Goal: Task Accomplishment & Management: Manage account settings

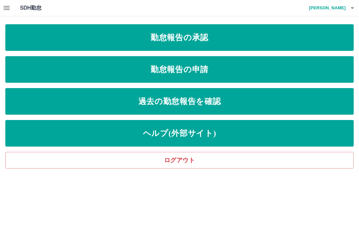
click at [240, 41] on link "勤怠報告の承認" at bounding box center [179, 37] width 349 height 27
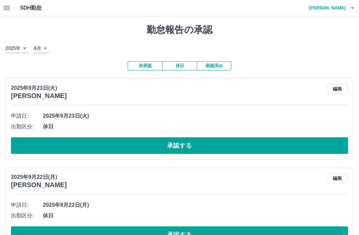
click at [203, 150] on button "承認する" at bounding box center [179, 145] width 337 height 17
click at [211, 147] on button "承認する" at bounding box center [179, 145] width 337 height 17
click at [219, 147] on button "承認する" at bounding box center [179, 145] width 337 height 17
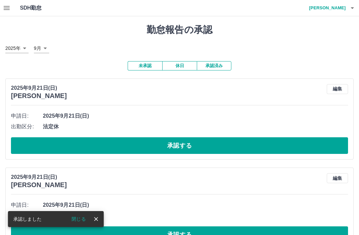
click at [218, 145] on button "承認する" at bounding box center [179, 145] width 337 height 17
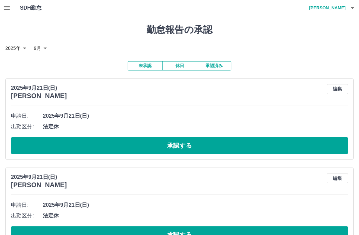
click at [202, 146] on button "承認する" at bounding box center [179, 145] width 337 height 17
click at [199, 145] on button "承認する" at bounding box center [179, 145] width 337 height 17
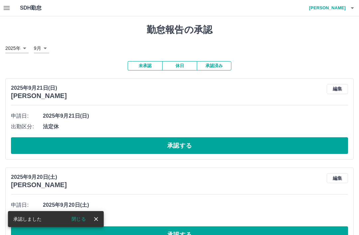
click at [186, 147] on button "承認する" at bounding box center [179, 145] width 337 height 17
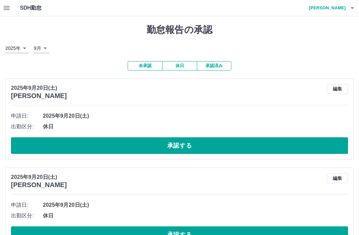
click at [201, 151] on button "承認する" at bounding box center [179, 145] width 337 height 17
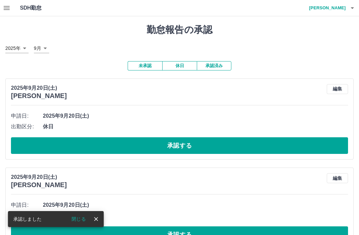
click at [215, 146] on button "承認する" at bounding box center [179, 145] width 337 height 17
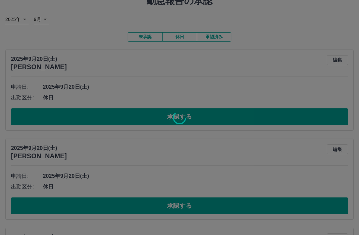
scroll to position [29, 0]
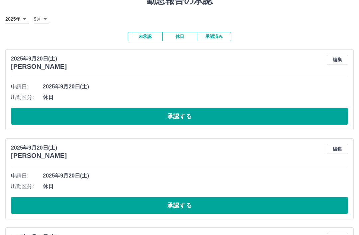
click at [187, 121] on button "承認する" at bounding box center [179, 116] width 337 height 17
click at [198, 116] on button "承認する" at bounding box center [179, 116] width 337 height 17
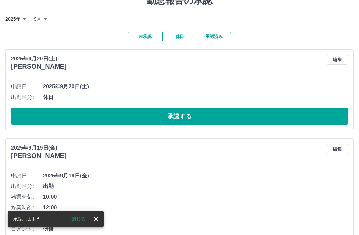
click at [199, 121] on button "承認する" at bounding box center [179, 116] width 337 height 17
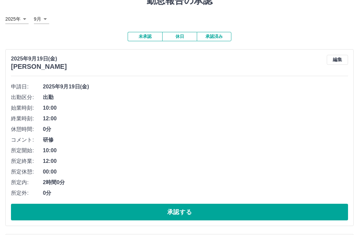
click at [203, 214] on button "承認する" at bounding box center [179, 212] width 337 height 17
click at [337, 55] on button "編集" at bounding box center [337, 60] width 21 height 10
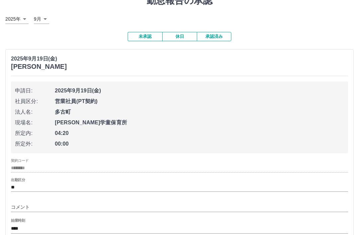
click at [24, 186] on input "**" at bounding box center [179, 187] width 337 height 8
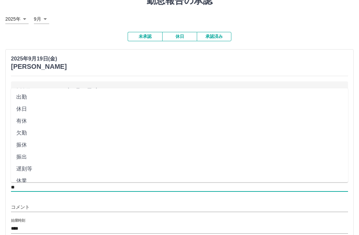
click at [46, 91] on li "出勤" at bounding box center [179, 97] width 337 height 12
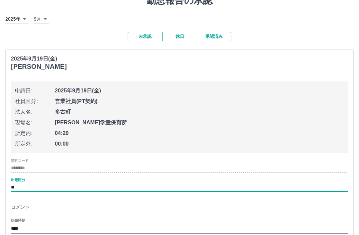
click at [23, 226] on input "****" at bounding box center [179, 229] width 337 height 10
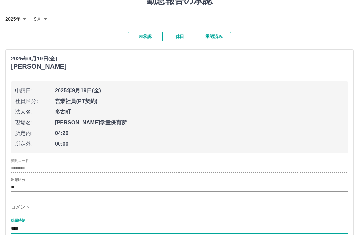
scroll to position [61, 0]
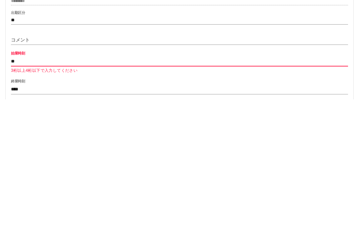
type input "*"
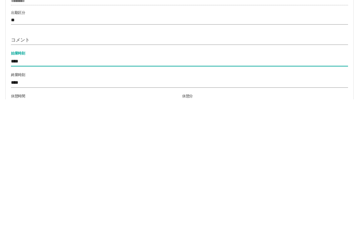
type input "****"
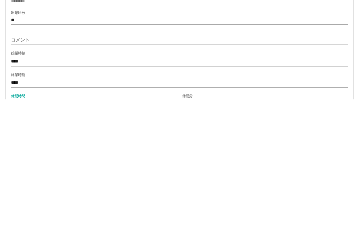
scroll to position [103, 0]
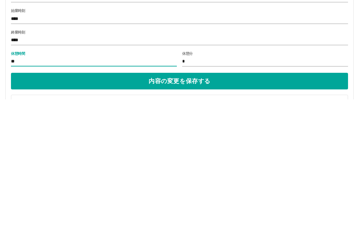
type input "*"
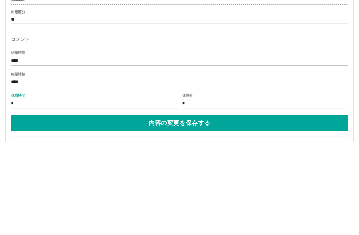
type input "*"
click at [29, 128] on input "コメント" at bounding box center [179, 133] width 337 height 10
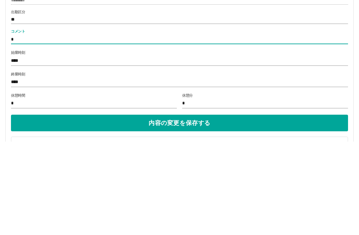
type input "**"
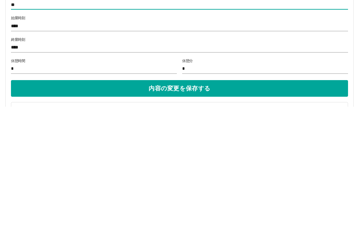
click at [218, 209] on button "内容の変更を保存する" at bounding box center [179, 217] width 337 height 17
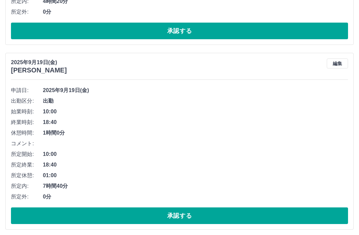
scroll to position [211, 0]
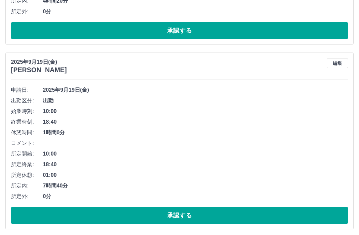
click at [201, 215] on button "承認する" at bounding box center [179, 215] width 337 height 17
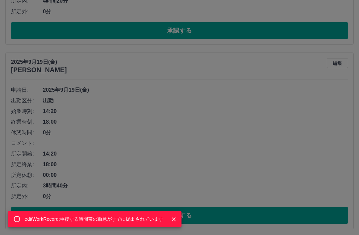
click at [169, 224] on button "Close" at bounding box center [174, 220] width 10 height 10
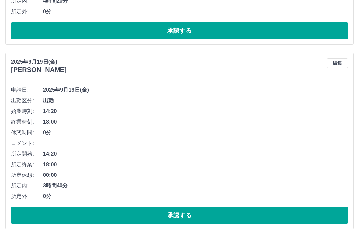
click at [182, 215] on button "承認する" at bounding box center [179, 215] width 337 height 17
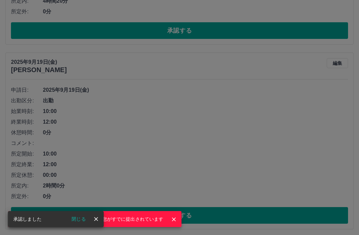
click at [97, 221] on icon "close" at bounding box center [96, 219] width 4 height 4
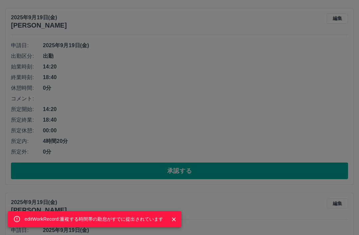
scroll to position [67, 0]
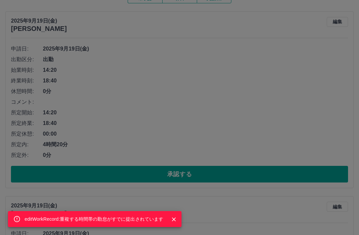
click at [177, 220] on icon "Close" at bounding box center [174, 219] width 7 height 7
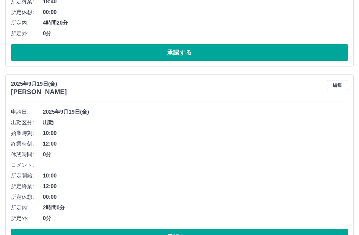
scroll to position [191, 0]
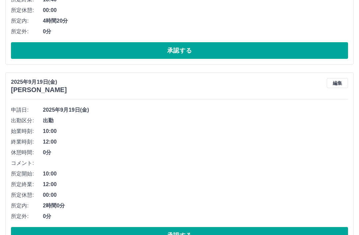
click at [213, 233] on button "承認する" at bounding box center [179, 235] width 337 height 17
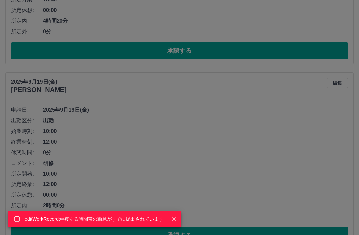
click at [178, 224] on button "Close" at bounding box center [174, 220] width 10 height 10
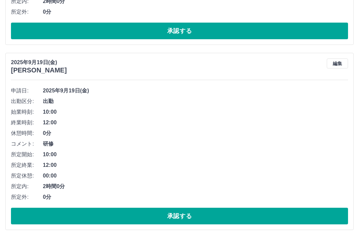
scroll to position [395, 0]
click at [215, 216] on button "承認する" at bounding box center [179, 216] width 337 height 17
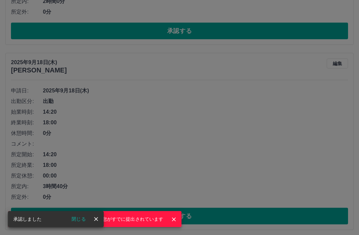
click at [100, 224] on button "close" at bounding box center [96, 219] width 10 height 10
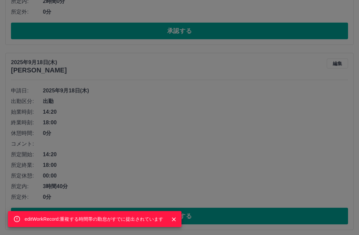
click at [177, 223] on icon "Close" at bounding box center [174, 219] width 7 height 7
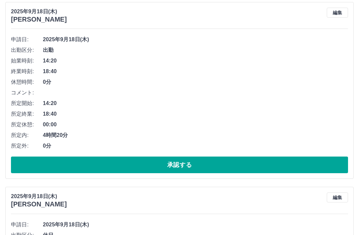
scroll to position [835, 0]
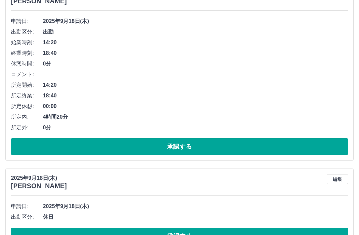
click at [212, 235] on button "承認する" at bounding box center [179, 236] width 337 height 17
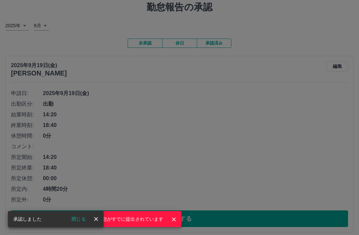
scroll to position [0, 0]
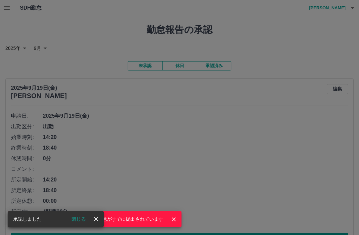
click at [100, 217] on button "close" at bounding box center [96, 219] width 10 height 10
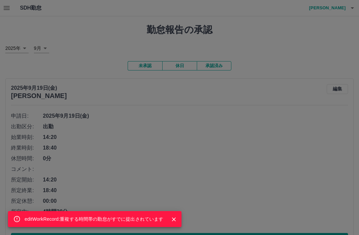
click at [180, 216] on div "editWorkRecord:重複する時間帯の勤怠がすでに提出されています" at bounding box center [95, 219] width 174 height 16
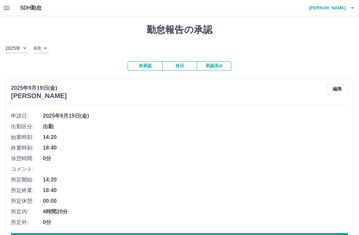
click at [341, 90] on button "編集" at bounding box center [337, 89] width 21 height 10
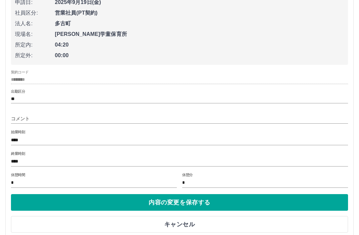
scroll to position [118, 0]
click at [189, 223] on button "キャンセル" at bounding box center [179, 224] width 337 height 17
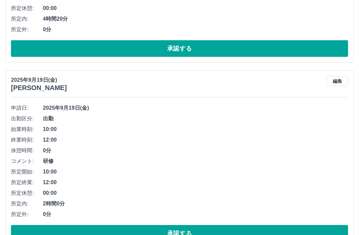
scroll to position [194, 0]
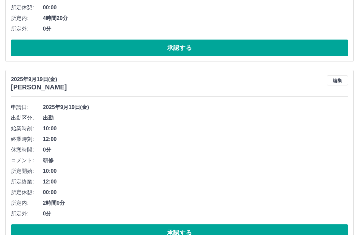
click at [337, 84] on button "編集" at bounding box center [337, 80] width 21 height 10
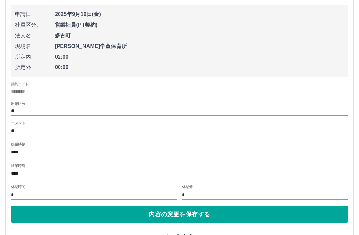
scroll to position [291, 0]
click at [187, 233] on button "キャンセル" at bounding box center [179, 236] width 337 height 17
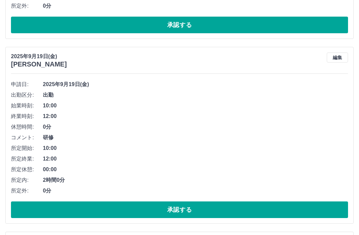
scroll to position [216, 0]
click at [337, 58] on button "編集" at bounding box center [337, 58] width 21 height 10
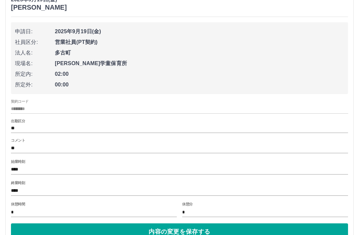
scroll to position [274, 0]
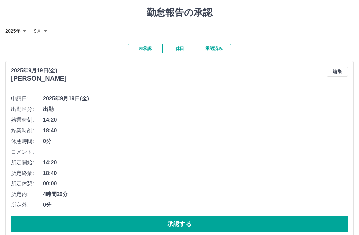
scroll to position [0, 0]
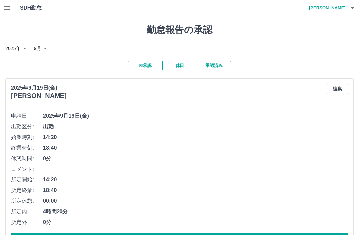
click at [333, 91] on button "編集" at bounding box center [337, 89] width 21 height 10
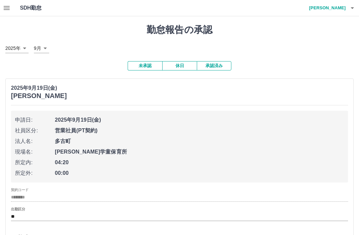
click at [98, 119] on span "2025年9月19日(金)" at bounding box center [199, 120] width 289 height 8
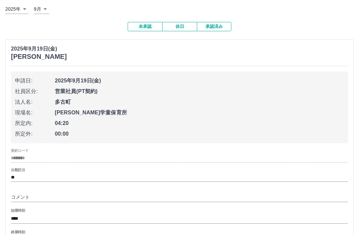
scroll to position [40, 0]
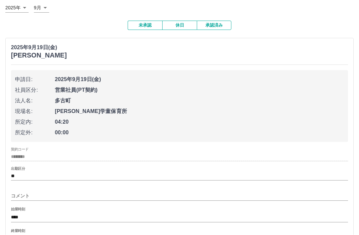
click at [108, 210] on div "始業時刻 ****" at bounding box center [179, 216] width 337 height 16
click at [20, 215] on input "****" at bounding box center [179, 218] width 337 height 10
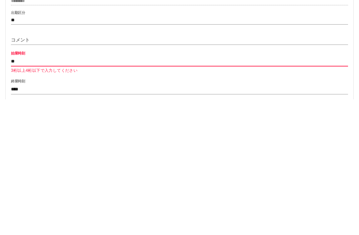
type input "*"
click at [24, 220] on input "****" at bounding box center [179, 225] width 337 height 10
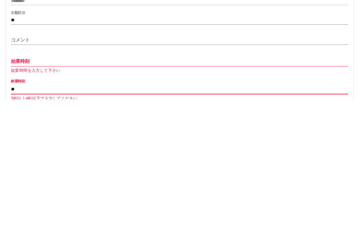
type input "*"
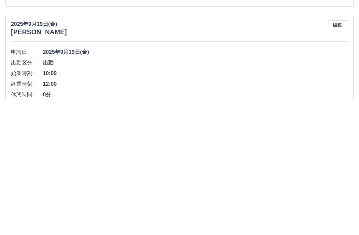
scroll to position [230, 0]
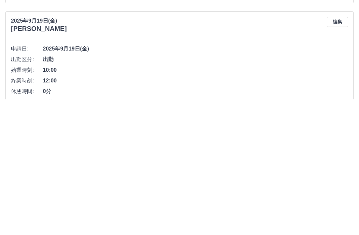
click at [55, 213] on span "12:00" at bounding box center [195, 217] width 305 height 8
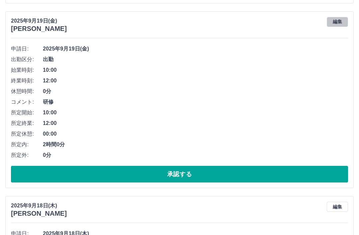
click at [341, 23] on button "編集" at bounding box center [337, 22] width 21 height 10
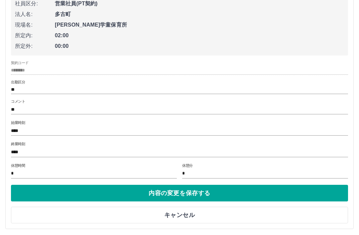
scroll to position [429, 0]
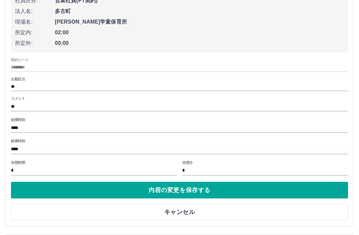
click at [22, 146] on input "****" at bounding box center [179, 149] width 337 height 10
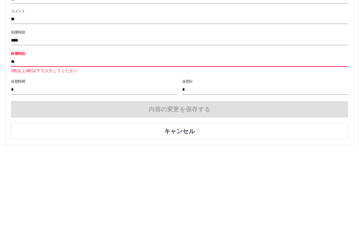
type input "*"
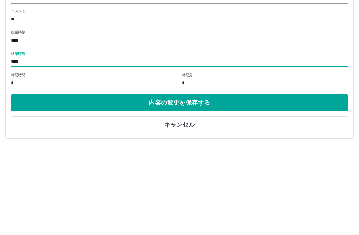
type input "****"
click at [16, 166] on input "*" at bounding box center [94, 171] width 166 height 10
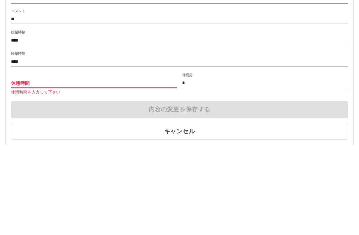
type input "*"
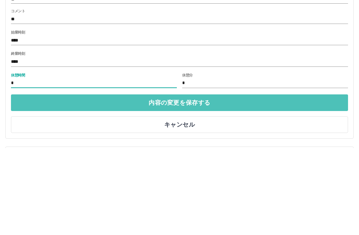
click at [207, 182] on button "内容の変更を保存する" at bounding box center [179, 190] width 337 height 17
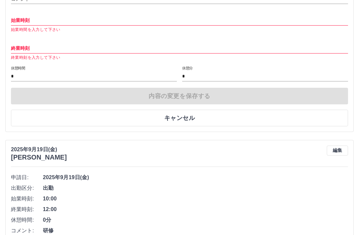
scroll to position [238, 0]
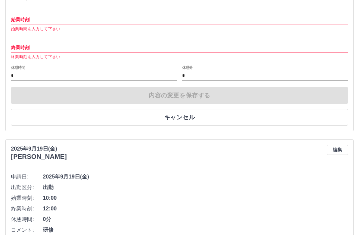
click at [186, 112] on button "キャンセル" at bounding box center [179, 117] width 337 height 17
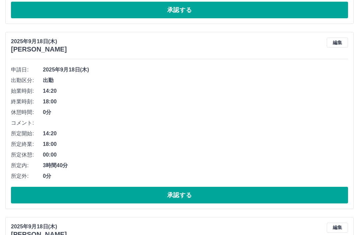
scroll to position [417, 0]
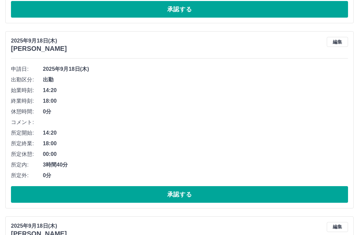
click at [186, 194] on button "承認する" at bounding box center [179, 194] width 337 height 17
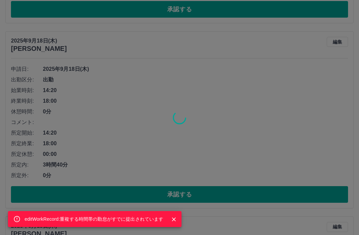
click at [173, 223] on icon "Close" at bounding box center [174, 219] width 7 height 7
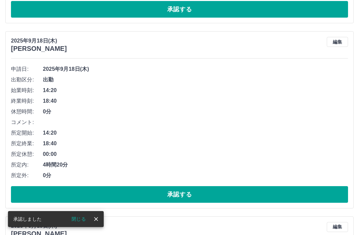
click at [98, 222] on icon "close" at bounding box center [96, 219] width 7 height 7
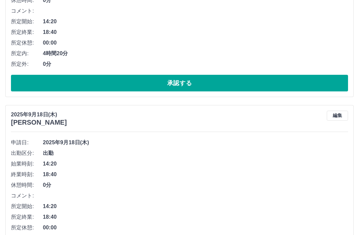
scroll to position [561, 0]
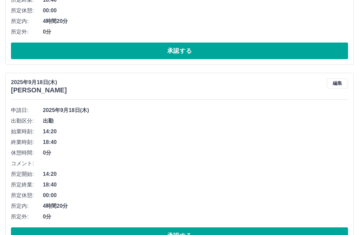
click at [349, 98] on div "[DATE] [PERSON_NAME] 編集 申請日: [DATE] 出勤区分: 出勤 始業時刻: 14:20 終業時刻: 18:40 休憩時間: 0分 コ…" at bounding box center [179, 161] width 349 height 177
click at [200, 235] on button "承認する" at bounding box center [179, 235] width 337 height 17
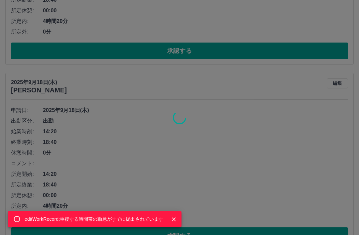
scroll to position [376, 0]
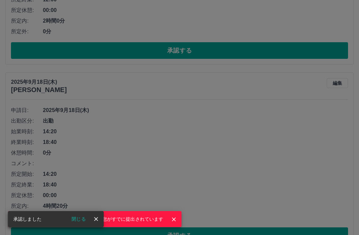
click at [174, 223] on icon "Close" at bounding box center [174, 219] width 7 height 7
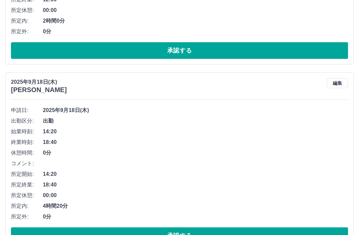
click at [189, 235] on button "承認する" at bounding box center [179, 235] width 337 height 17
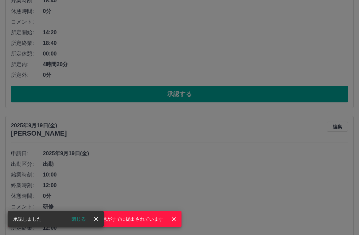
click at [98, 221] on icon "close" at bounding box center [96, 219] width 4 height 4
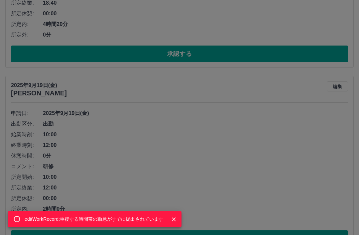
scroll to position [191, 0]
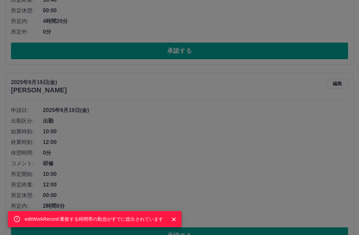
click at [174, 223] on icon "Close" at bounding box center [174, 219] width 7 height 7
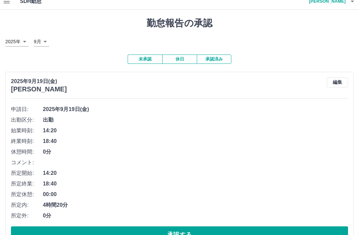
scroll to position [0, 0]
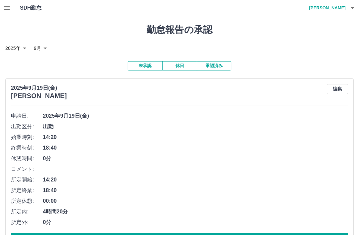
click at [217, 67] on button "承認済み" at bounding box center [214, 65] width 35 height 9
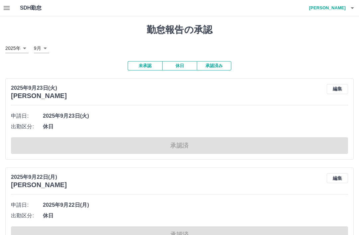
click at [146, 65] on button "未承認" at bounding box center [145, 65] width 35 height 9
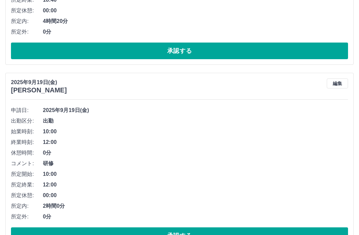
scroll to position [191, 0]
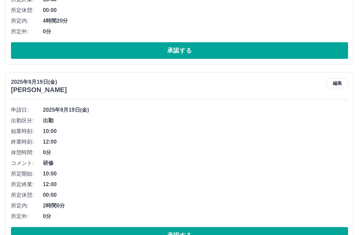
click at [344, 81] on button "編集" at bounding box center [337, 83] width 21 height 10
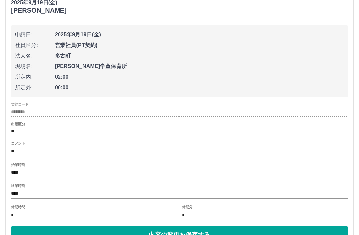
scroll to position [272, 0]
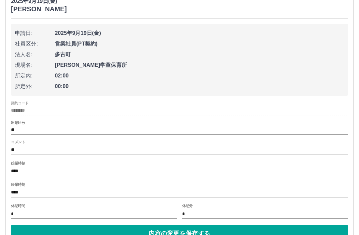
click at [19, 188] on input "****" at bounding box center [179, 193] width 337 height 10
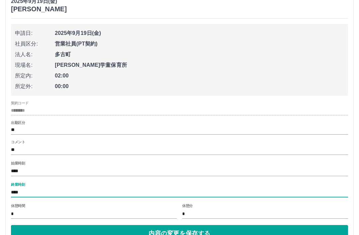
scroll to position [288, 0]
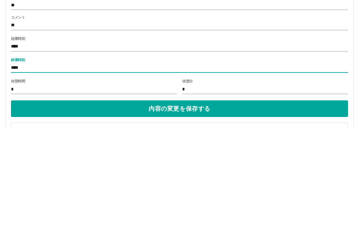
click at [49, 171] on input "****" at bounding box center [179, 176] width 337 height 10
click at [40, 171] on input "****" at bounding box center [179, 176] width 337 height 10
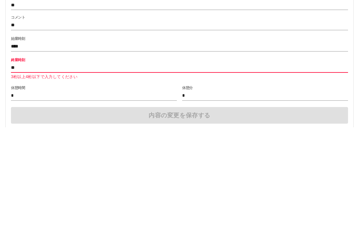
type input "*"
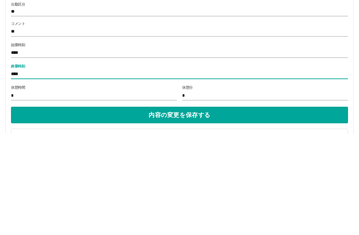
type input "****"
click at [18, 193] on input "*" at bounding box center [94, 198] width 166 height 10
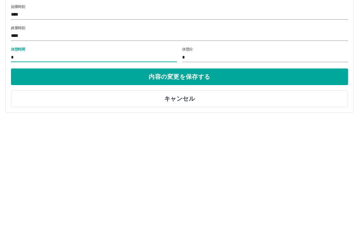
scroll to position [313, 0]
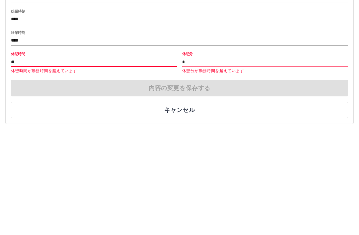
type input "*"
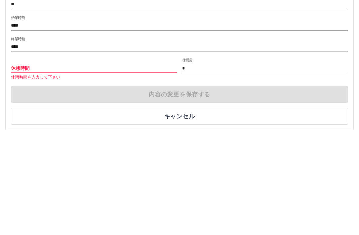
type input "*"
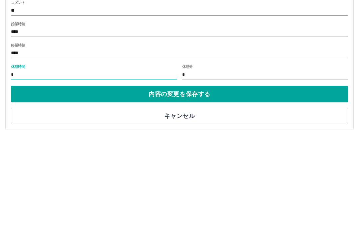
click at [213, 184] on button "内容の変更を保存する" at bounding box center [179, 192] width 337 height 17
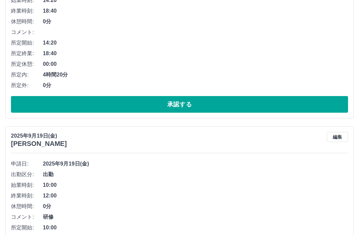
scroll to position [151, 0]
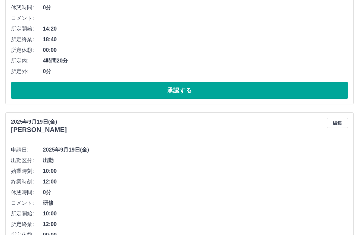
click at [54, 179] on span "12:00" at bounding box center [195, 182] width 305 height 8
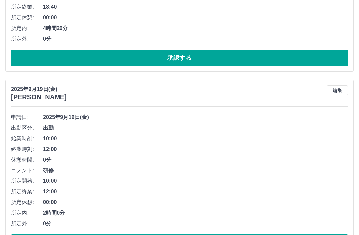
scroll to position [191, 0]
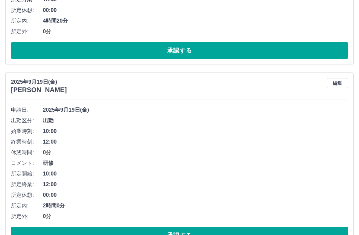
click at [57, 138] on span "12:00" at bounding box center [195, 142] width 305 height 8
click at [341, 84] on button "編集" at bounding box center [337, 83] width 21 height 10
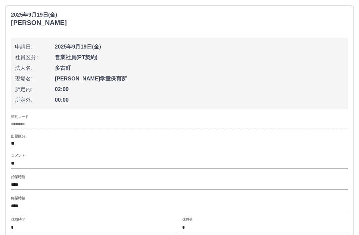
scroll to position [259, 0]
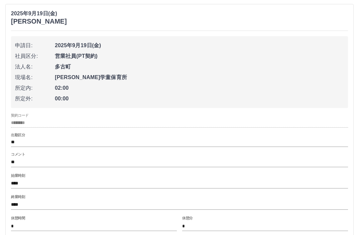
click at [22, 205] on input "****" at bounding box center [179, 205] width 337 height 10
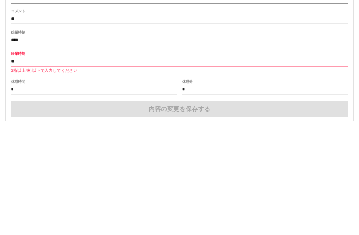
type input "*"
type input "****"
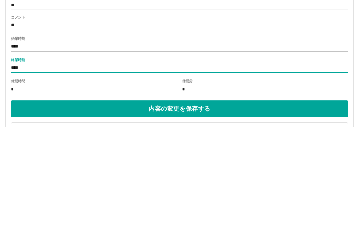
click at [217, 209] on button "内容の変更を保存する" at bounding box center [179, 217] width 337 height 17
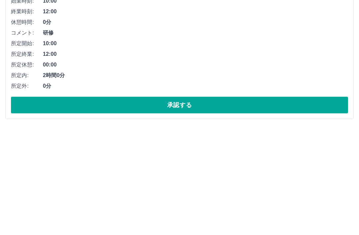
scroll to position [191, 0]
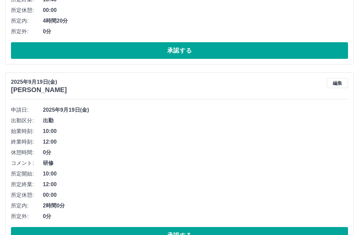
click at [202, 233] on button "承認する" at bounding box center [179, 235] width 337 height 17
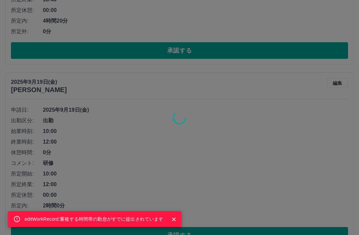
scroll to position [6, 0]
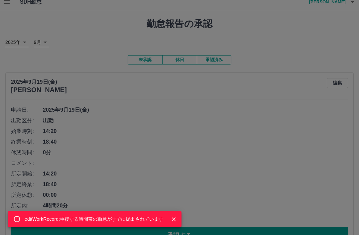
click at [179, 224] on button "Close" at bounding box center [174, 220] width 10 height 10
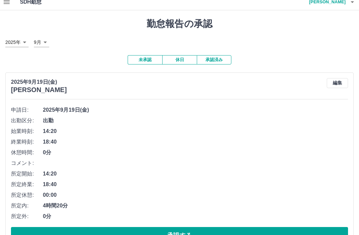
click at [344, 82] on button "編集" at bounding box center [337, 83] width 21 height 10
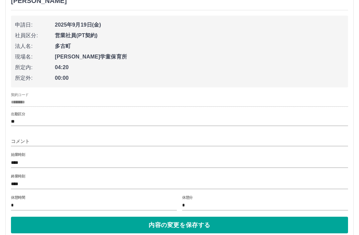
scroll to position [107, 0]
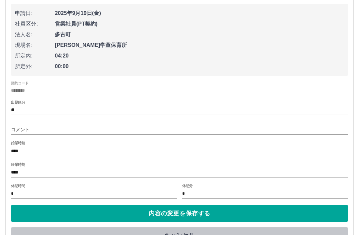
click at [180, 234] on button "キャンセル" at bounding box center [179, 235] width 337 height 17
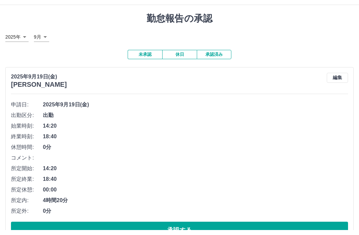
scroll to position [6, 0]
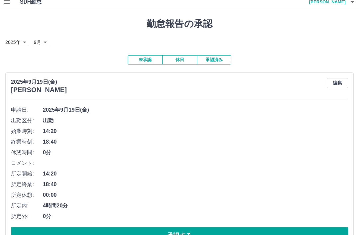
click at [345, 80] on button "編集" at bounding box center [337, 83] width 21 height 10
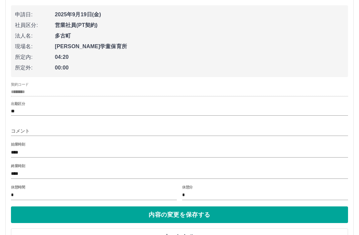
scroll to position [107, 0]
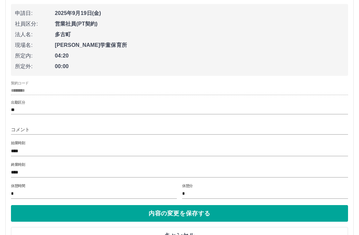
click at [183, 229] on button "キャンセル" at bounding box center [179, 235] width 337 height 17
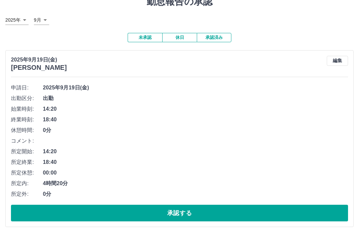
scroll to position [6, 0]
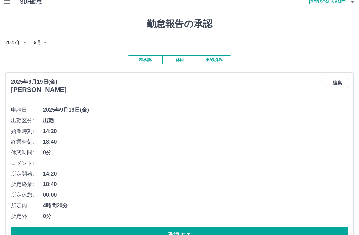
click at [339, 85] on button "編集" at bounding box center [337, 83] width 21 height 10
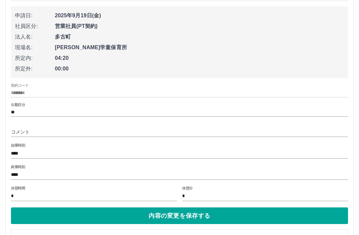
scroll to position [107, 0]
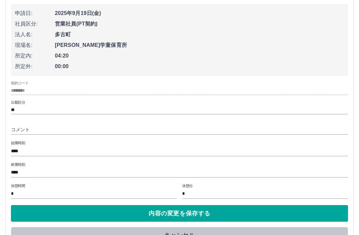
click at [184, 231] on button "キャンセル" at bounding box center [179, 235] width 337 height 17
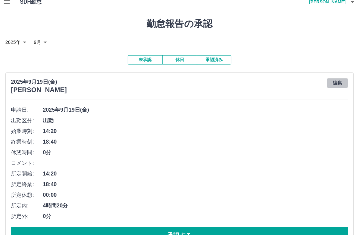
click at [342, 82] on button "編集" at bounding box center [337, 83] width 21 height 10
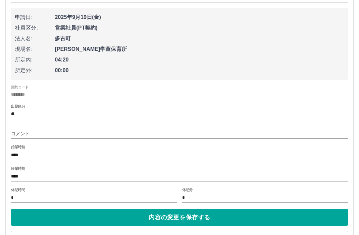
scroll to position [107, 0]
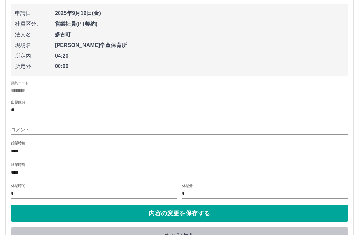
click at [184, 234] on button "キャンセル" at bounding box center [179, 235] width 337 height 17
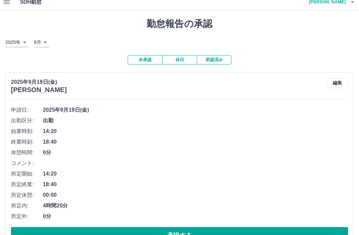
click at [342, 83] on button "編集" at bounding box center [337, 83] width 21 height 10
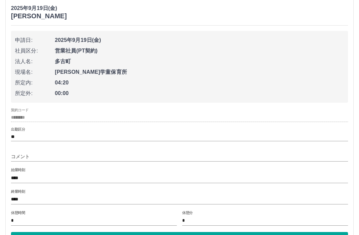
scroll to position [80, 0]
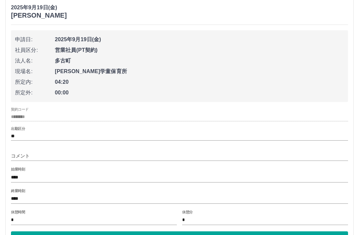
click at [20, 174] on input "****" at bounding box center [179, 178] width 337 height 10
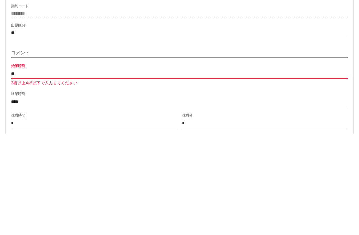
type input "*"
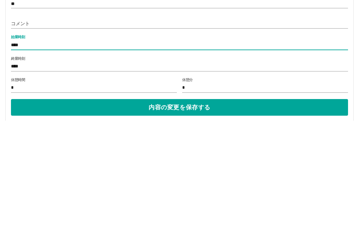
scroll to position [100, 0]
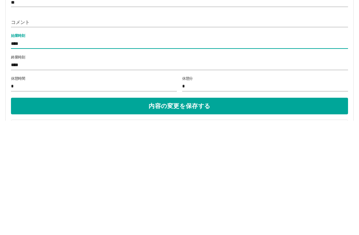
type input "****"
click at [16, 196] on input "*" at bounding box center [94, 201] width 166 height 10
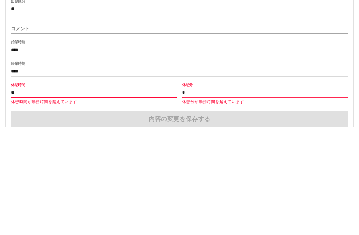
type input "*"
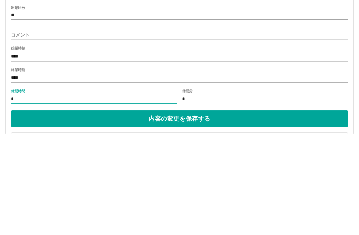
click at [154, 153] on input "****" at bounding box center [179, 158] width 337 height 10
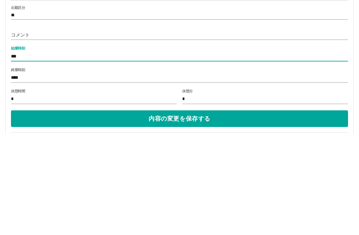
type input "****"
click at [18, 196] on input "*" at bounding box center [94, 201] width 166 height 10
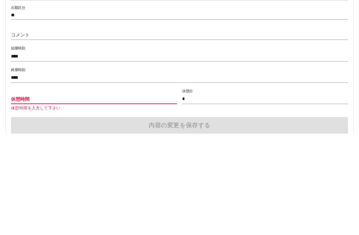
type input "*"
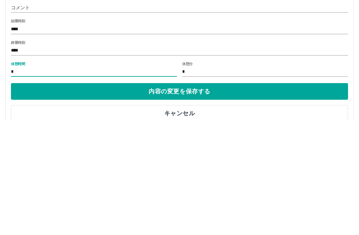
scroll to position [116, 0]
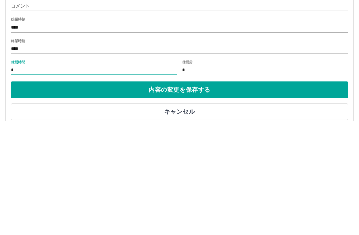
click at [210, 196] on button "内容の変更を保存する" at bounding box center [179, 204] width 337 height 17
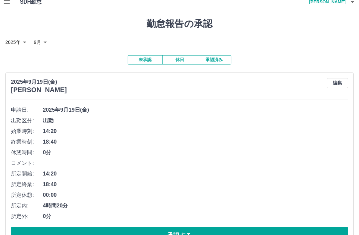
click at [342, 86] on button "編集" at bounding box center [337, 83] width 21 height 10
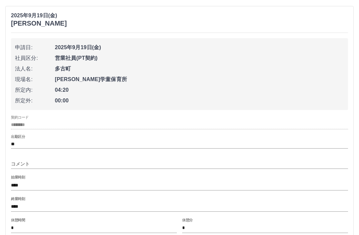
scroll to position [107, 0]
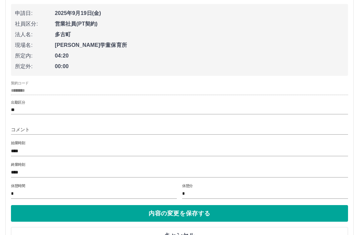
click at [186, 235] on button "キャンセル" at bounding box center [179, 235] width 337 height 17
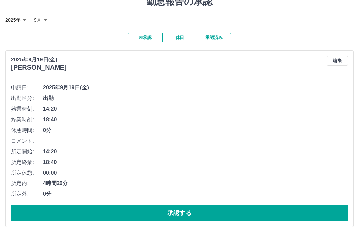
scroll to position [6, 0]
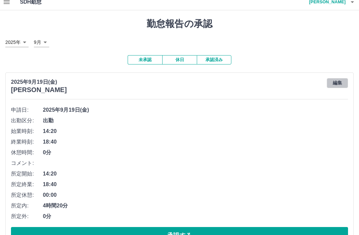
click at [338, 82] on button "編集" at bounding box center [337, 83] width 21 height 10
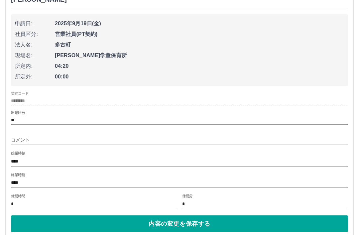
scroll to position [107, 0]
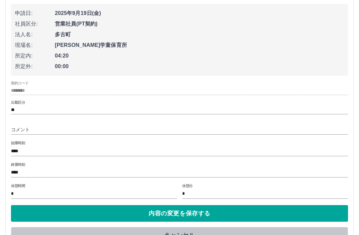
click at [189, 235] on button "キャンセル" at bounding box center [179, 235] width 337 height 17
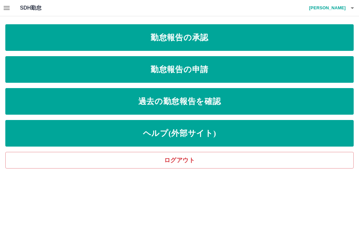
click at [228, 43] on link "勤怠報告の承認" at bounding box center [179, 37] width 349 height 27
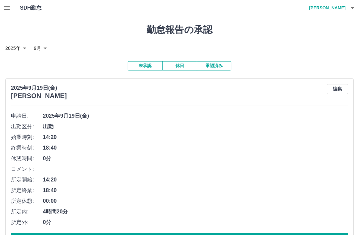
click at [218, 69] on button "承認済み" at bounding box center [214, 65] width 35 height 9
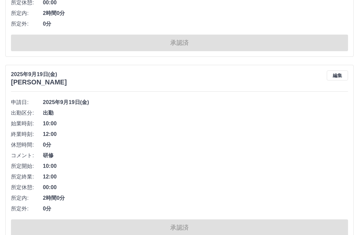
scroll to position [1825, 0]
click at [340, 73] on button "編集" at bounding box center [337, 75] width 21 height 10
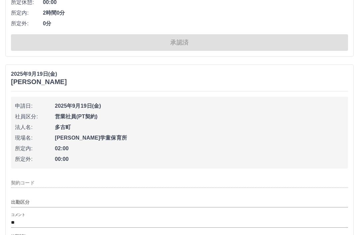
type input "********"
type input "**"
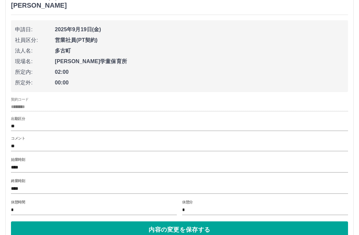
scroll to position [1903, 0]
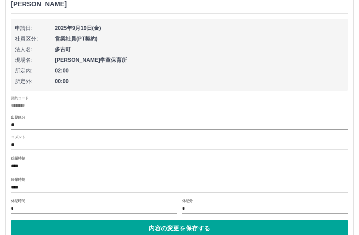
click at [21, 184] on input "****" at bounding box center [179, 188] width 337 height 10
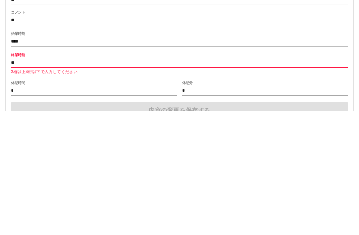
type input "*"
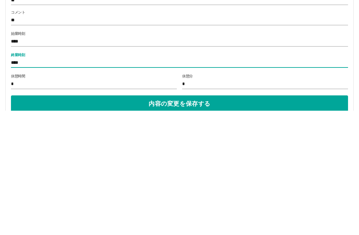
type input "****"
click at [14, 198] on label "休憩時間" at bounding box center [18, 200] width 14 height 5
click at [14, 204] on input "*" at bounding box center [94, 209] width 166 height 10
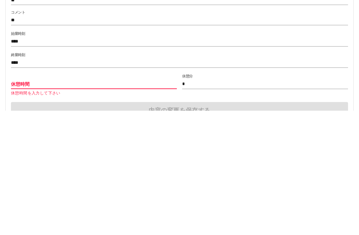
type input "*"
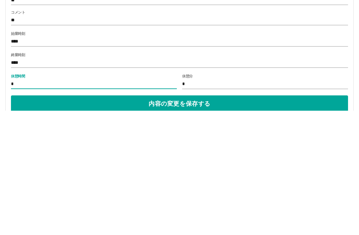
click at [212, 220] on button "内容の変更を保存する" at bounding box center [179, 228] width 337 height 17
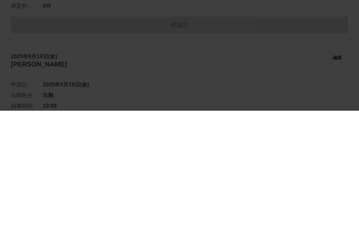
scroll to position [2027, 0]
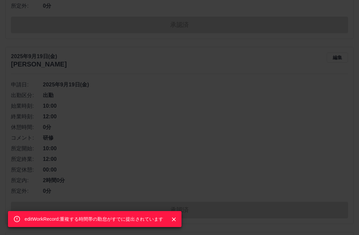
click at [175, 223] on icon "Close" at bounding box center [174, 219] width 7 height 7
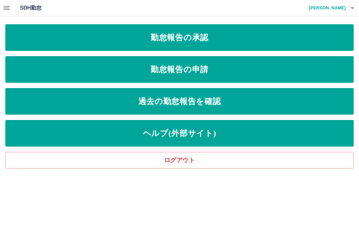
click at [248, 44] on link "勤怠報告の承認" at bounding box center [179, 37] width 349 height 27
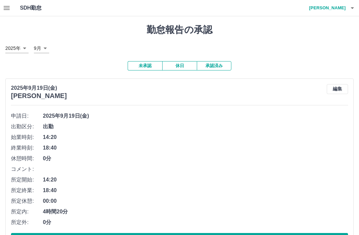
scroll to position [6, 0]
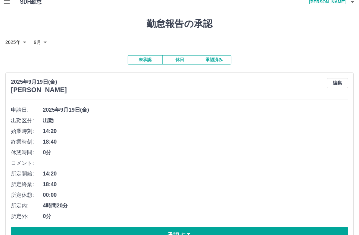
click at [146, 61] on button "未承認" at bounding box center [145, 59] width 35 height 9
click at [192, 235] on button "承認する" at bounding box center [179, 235] width 337 height 17
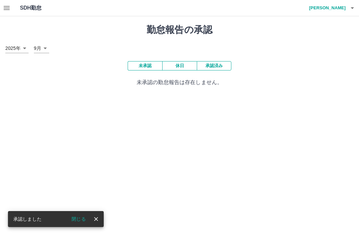
scroll to position [0, 0]
click at [217, 69] on button "承認済み" at bounding box center [214, 65] width 35 height 9
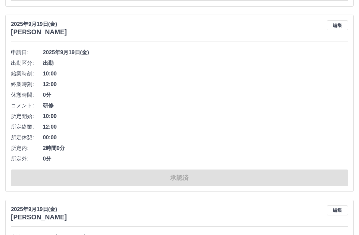
scroll to position [2050, 0]
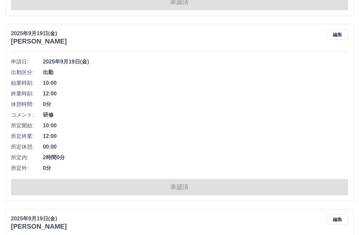
click at [341, 36] on button "編集" at bounding box center [337, 35] width 21 height 10
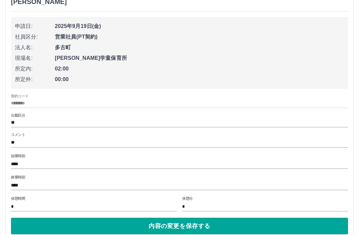
scroll to position [2091, 0]
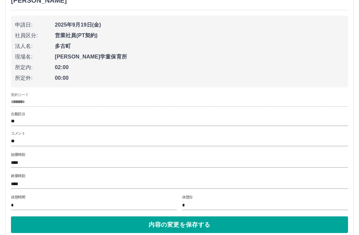
click at [20, 181] on input "****" at bounding box center [179, 184] width 337 height 10
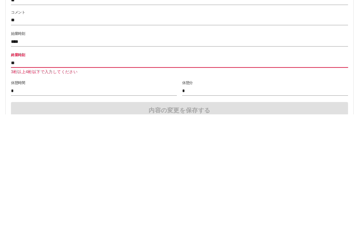
type input "*"
type input "**"
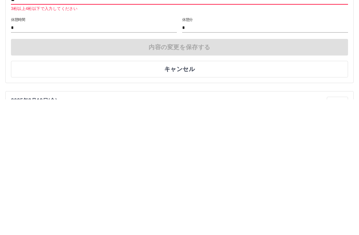
click at [205, 197] on button "キャンセル" at bounding box center [179, 205] width 337 height 17
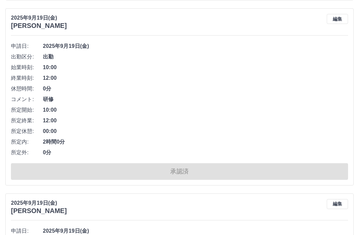
scroll to position [2062, 0]
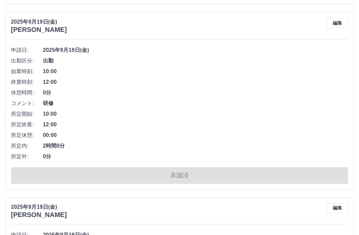
click at [337, 25] on button "編集" at bounding box center [337, 23] width 21 height 10
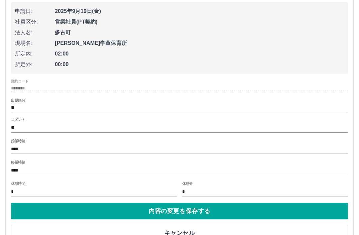
scroll to position [2128, 0]
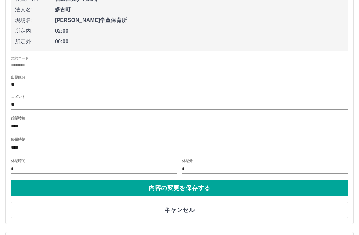
click at [36, 117] on div "始業時刻 ****" at bounding box center [179, 124] width 337 height 16
click at [24, 123] on input "****" at bounding box center [179, 126] width 337 height 10
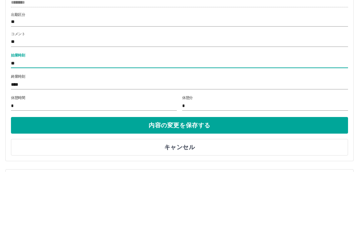
type input "*"
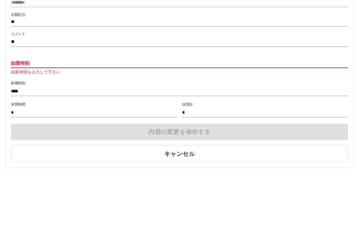
click at [21, 144] on label "終業時刻" at bounding box center [18, 146] width 14 height 5
click at [21, 150] on input "****" at bounding box center [179, 155] width 337 height 10
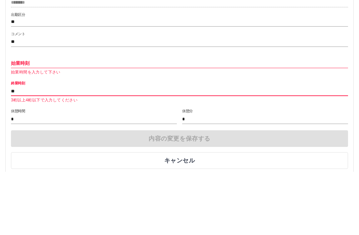
type input "*"
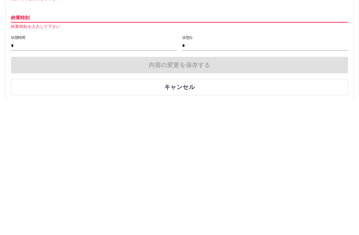
click at [207, 193] on div "内容の変更を保存する キャンセル" at bounding box center [179, 212] width 337 height 39
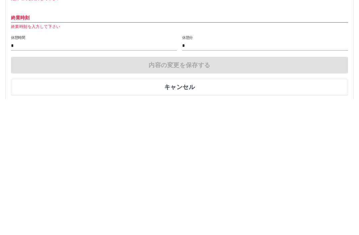
scroll to position [2264, 0]
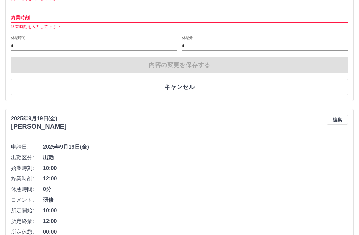
click at [219, 66] on div "内容の変更を保存する キャンセル" at bounding box center [179, 76] width 337 height 39
click at [193, 83] on button "キャンセル" at bounding box center [179, 87] width 337 height 17
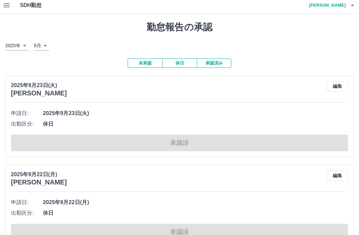
scroll to position [0, 0]
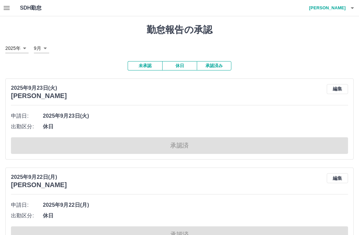
click at [218, 64] on button "承認済み" at bounding box center [214, 65] width 35 height 9
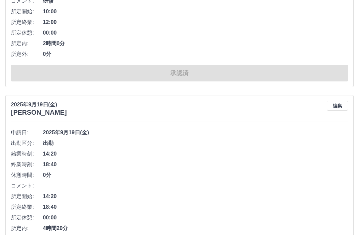
scroll to position [1237, 0]
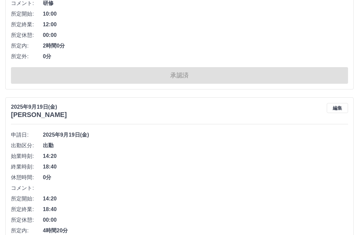
click at [339, 106] on button "編集" at bounding box center [337, 108] width 21 height 10
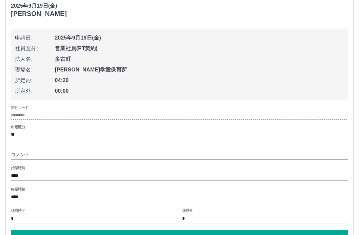
scroll to position [1340, 0]
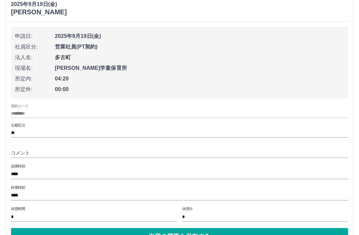
click at [23, 172] on input "****" at bounding box center [179, 175] width 337 height 10
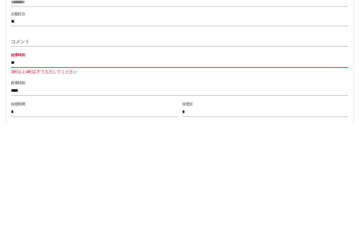
type input "*"
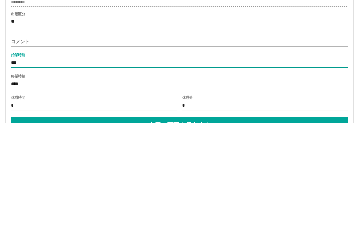
type input "****"
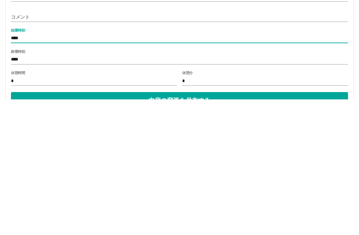
scroll to position [1341, 0]
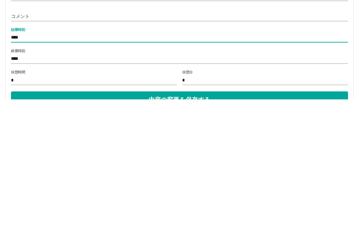
click at [223, 227] on button "内容の変更を保存する" at bounding box center [179, 235] width 337 height 17
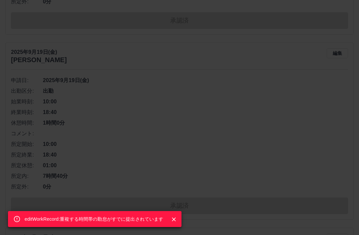
click at [176, 223] on icon "Close" at bounding box center [174, 219] width 7 height 7
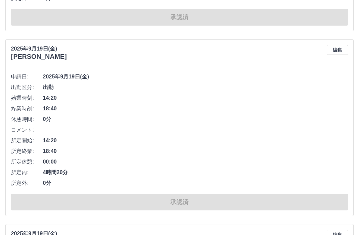
scroll to position [1295, 0]
click at [340, 48] on button "編集" at bounding box center [337, 50] width 21 height 10
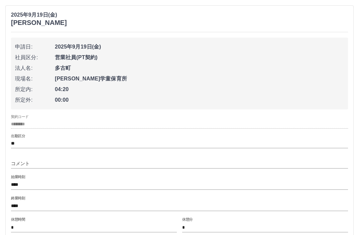
scroll to position [1336, 0]
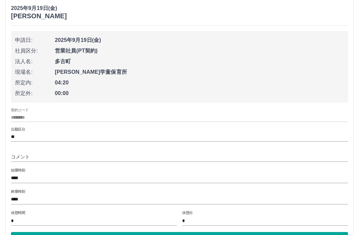
click at [37, 175] on input "****" at bounding box center [179, 179] width 337 height 10
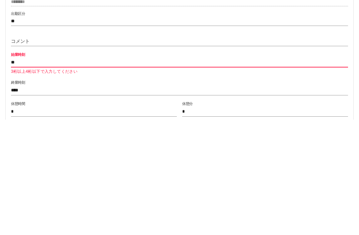
type input "*"
click at [40, 202] on input "****" at bounding box center [179, 207] width 337 height 10
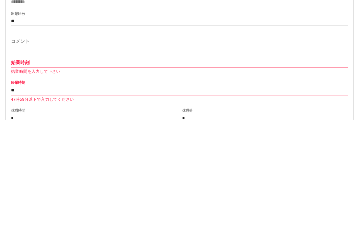
type input "*"
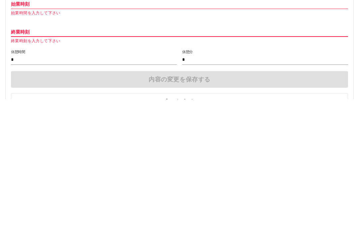
scroll to position [1376, 0]
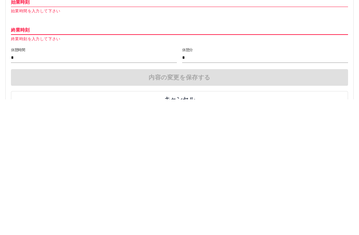
click at [231, 205] on div "内容の変更を保存する キャンセル" at bounding box center [179, 224] width 337 height 39
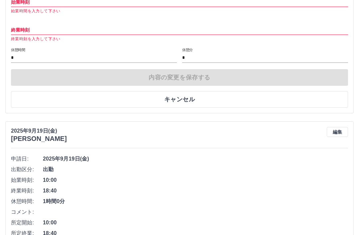
click at [190, 98] on button "キャンセル" at bounding box center [179, 99] width 337 height 17
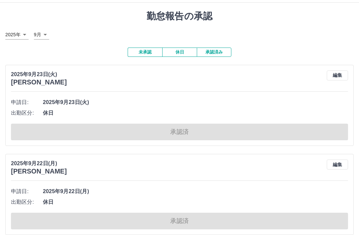
scroll to position [15, 0]
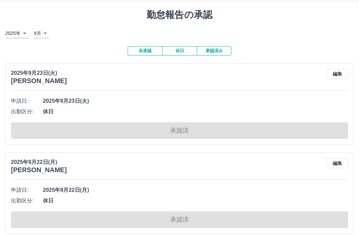
click at [148, 49] on button "未承認" at bounding box center [145, 50] width 35 height 9
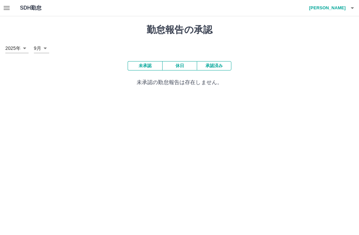
click at [221, 64] on button "承認済み" at bounding box center [214, 65] width 35 height 9
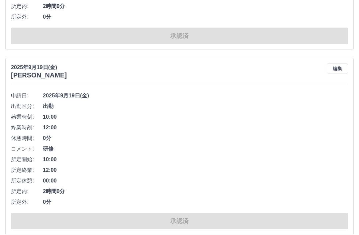
scroll to position [2015, 0]
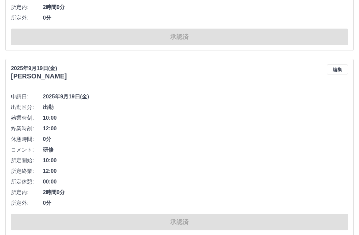
click at [337, 71] on button "編集" at bounding box center [337, 70] width 21 height 10
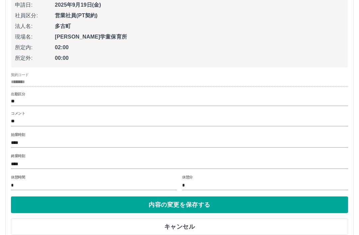
scroll to position [2110, 0]
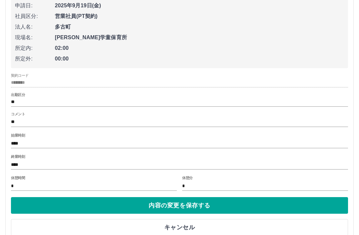
click at [31, 141] on input "****" at bounding box center [179, 144] width 337 height 10
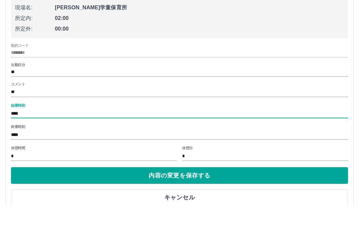
click at [26, 98] on input "**" at bounding box center [179, 102] width 337 height 8
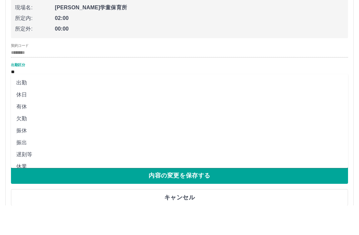
scroll to position [2140, 0]
click at [181, 194] on button "キャンセル" at bounding box center [179, 197] width 337 height 17
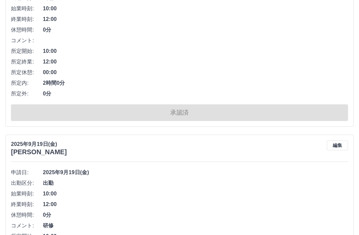
scroll to position [1939, 0]
